Goal: Task Accomplishment & Management: Use online tool/utility

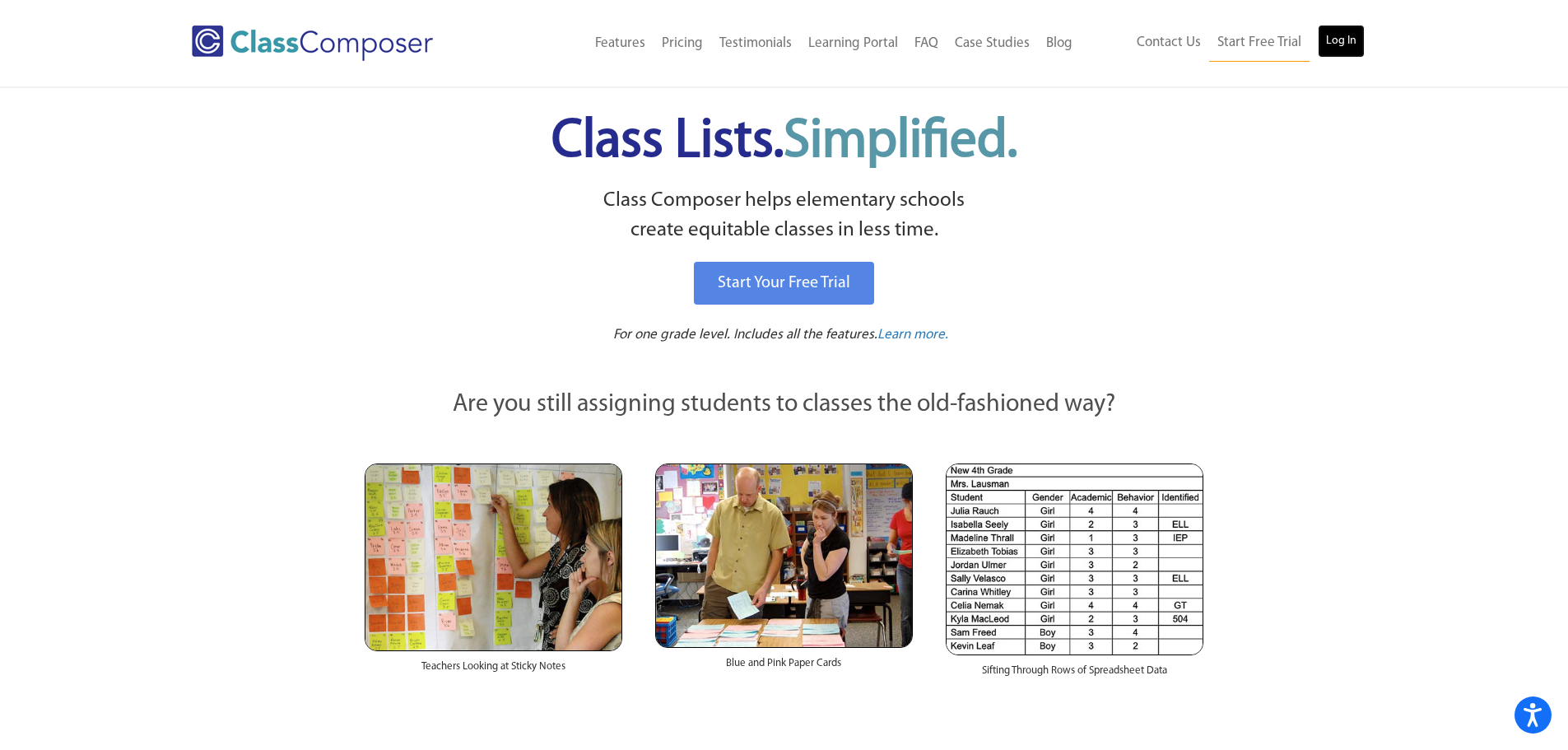
click at [1342, 46] on link "Log In" at bounding box center [1341, 41] width 47 height 33
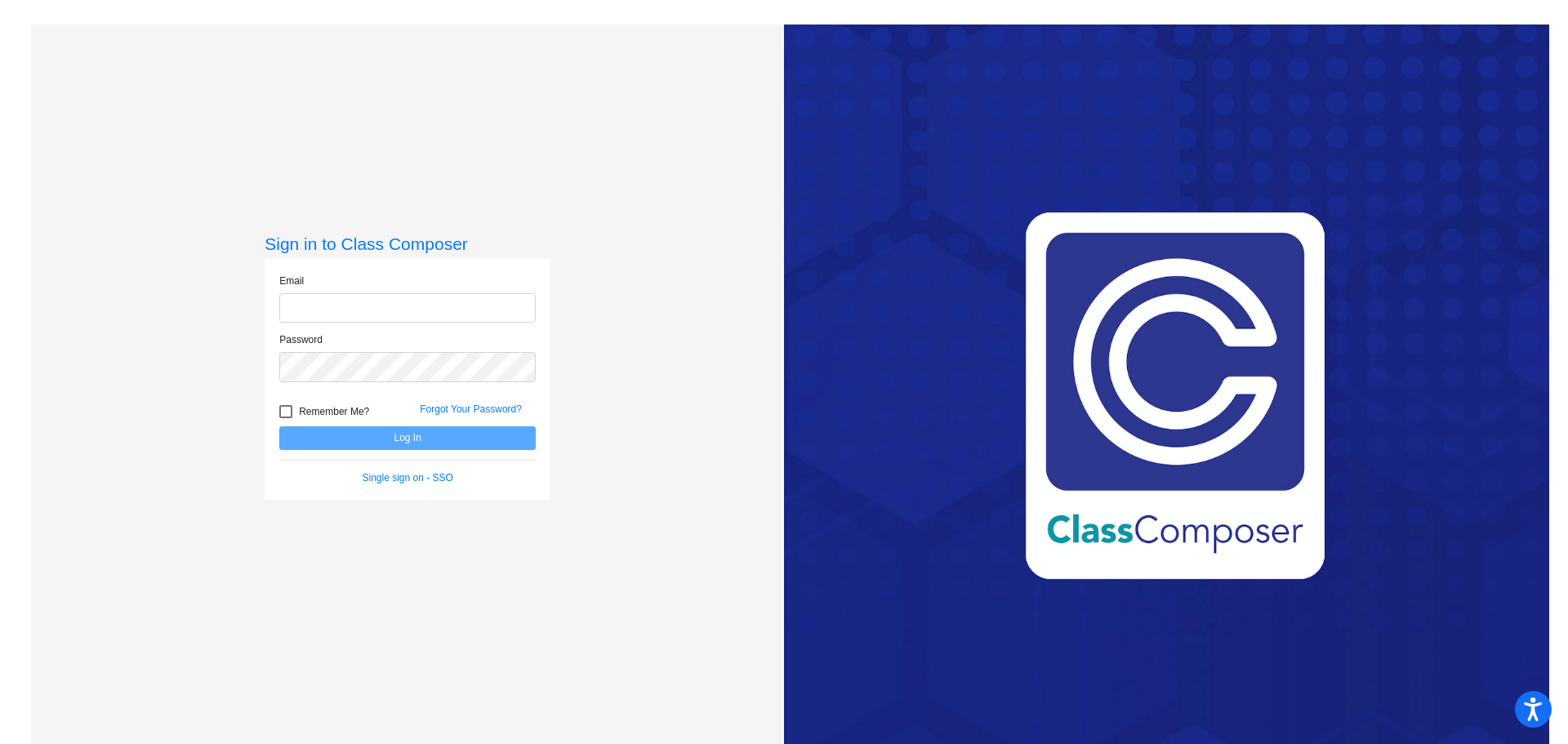
type input "[EMAIL_ADDRESS][DOMAIN_NAME]"
click at [381, 438] on button "Log In" at bounding box center [407, 438] width 256 height 24
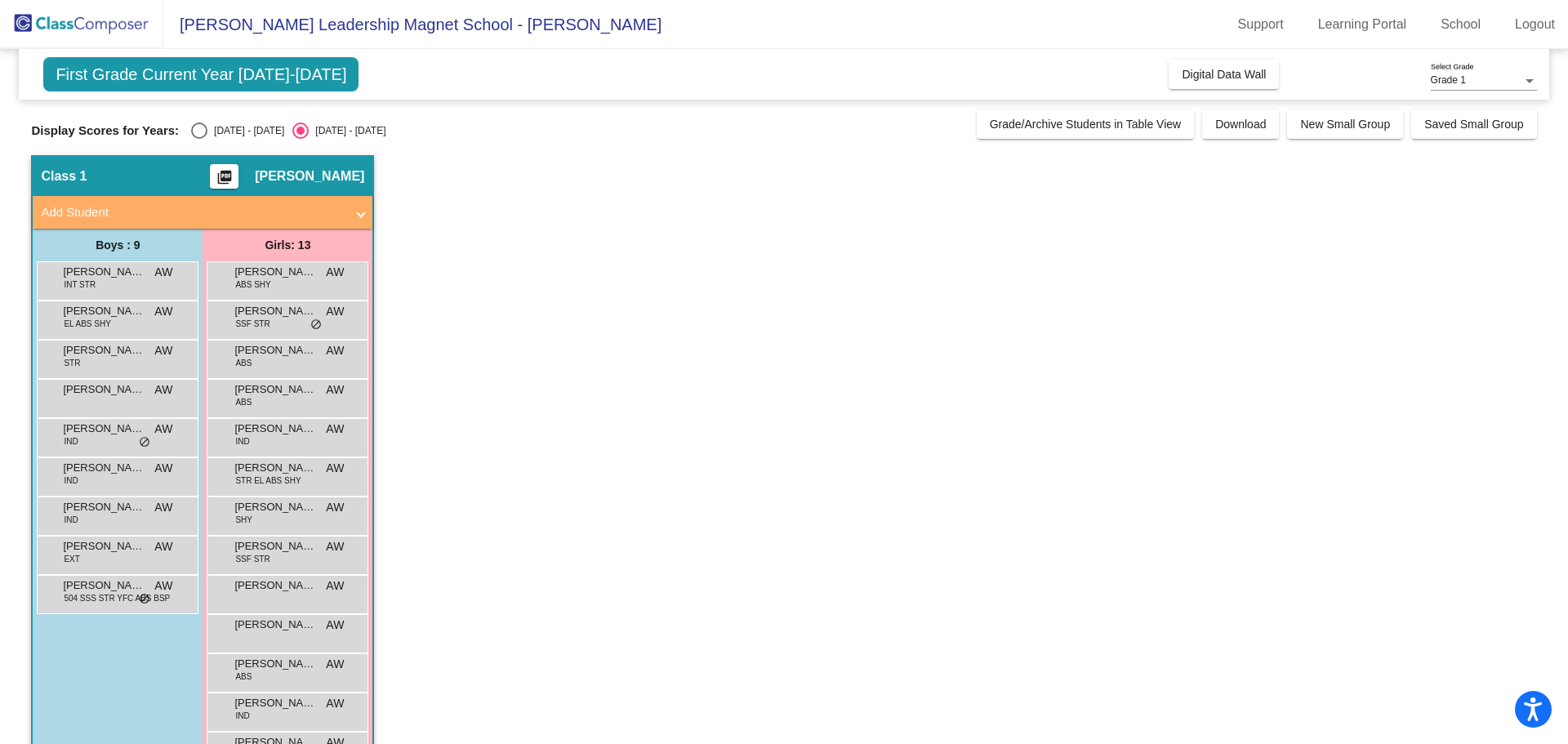
click at [205, 127] on div "Select an option" at bounding box center [199, 130] width 17 height 17
click at [199, 139] on input "[DATE] - [DATE]" at bounding box center [198, 139] width 1 height 1
radio input "true"
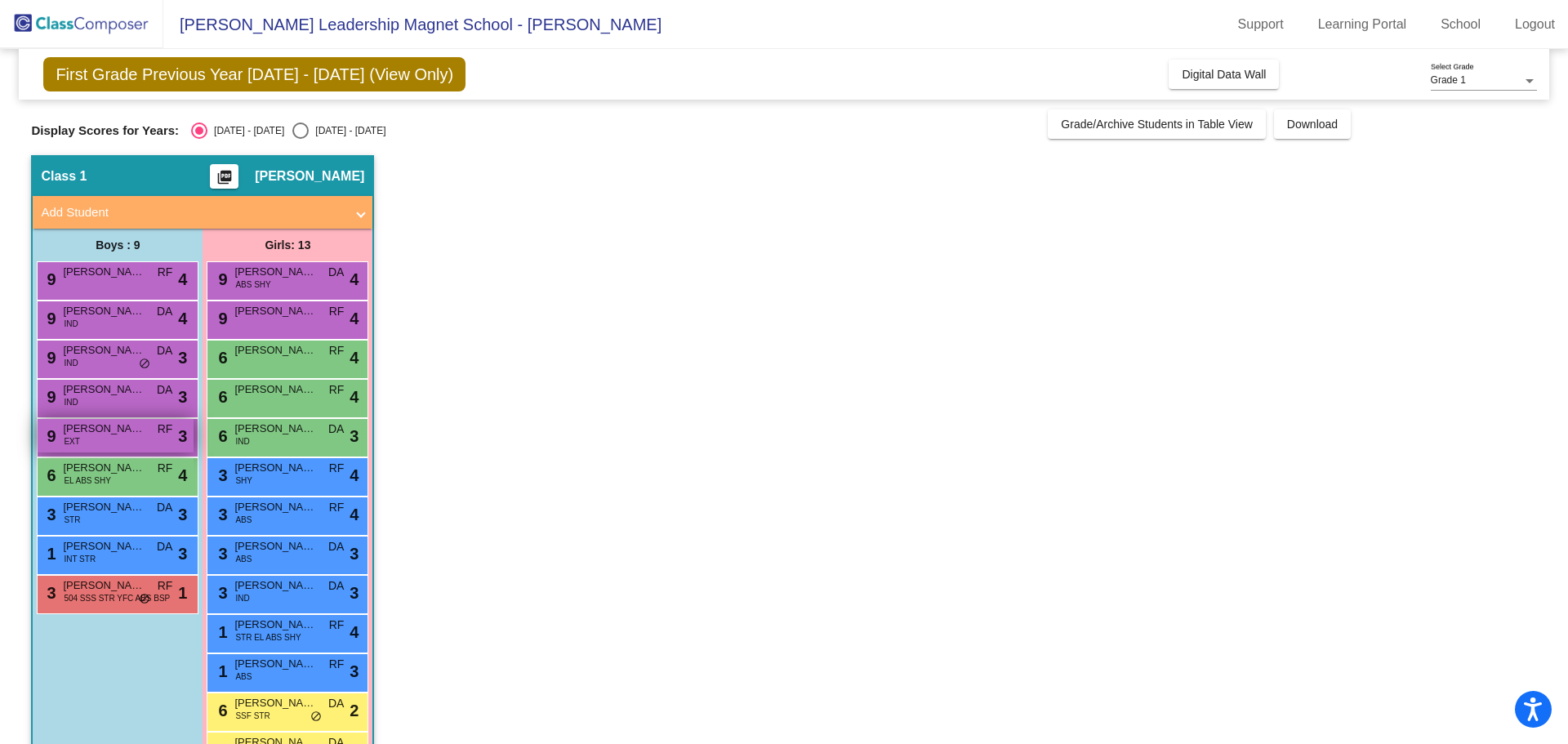
click at [121, 442] on div "9 [PERSON_NAME] EXT RF lock do_not_disturb_alt 3" at bounding box center [115, 435] width 156 height 33
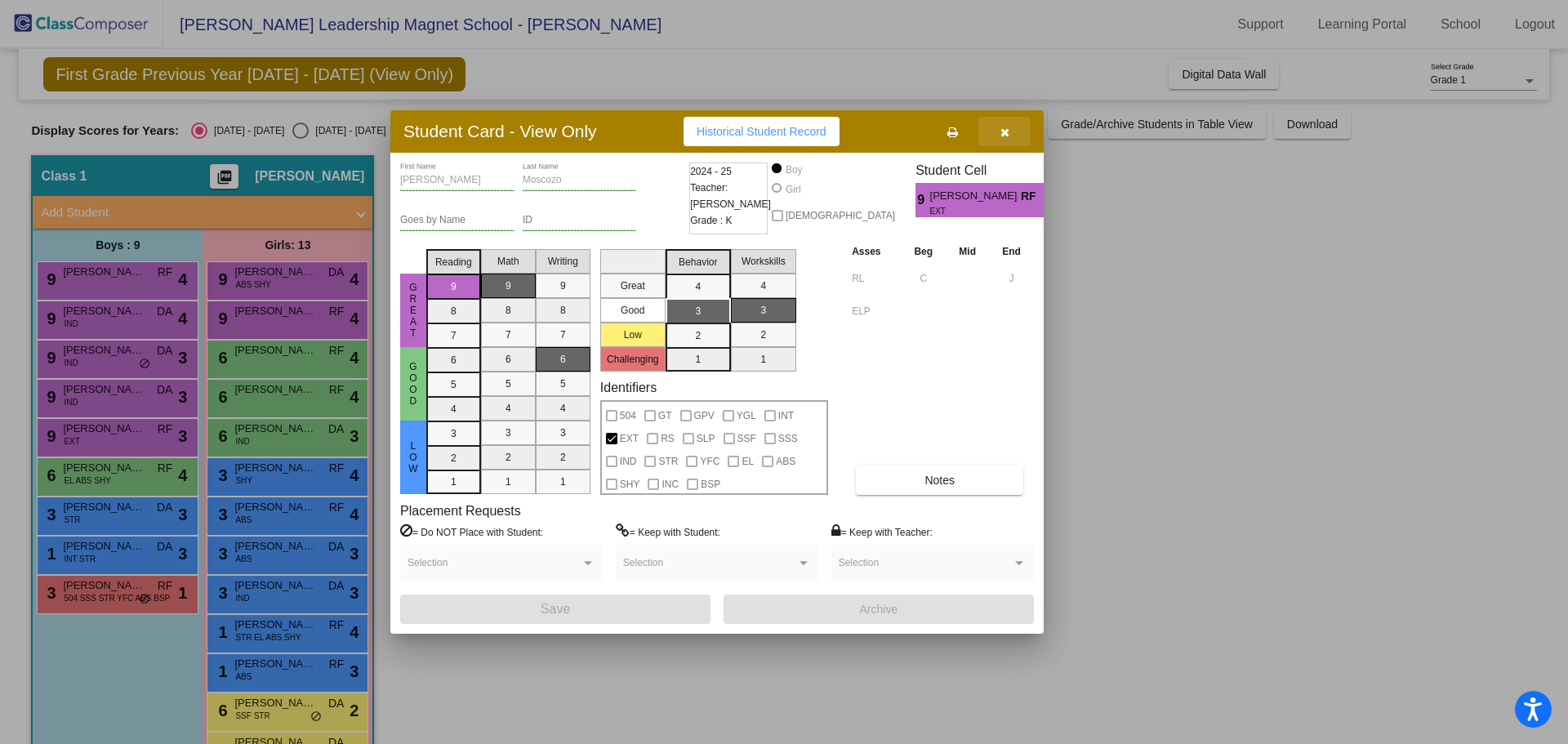
click at [1007, 126] on span "button" at bounding box center [1005, 131] width 9 height 13
